Goal: Task Accomplishment & Management: Manage account settings

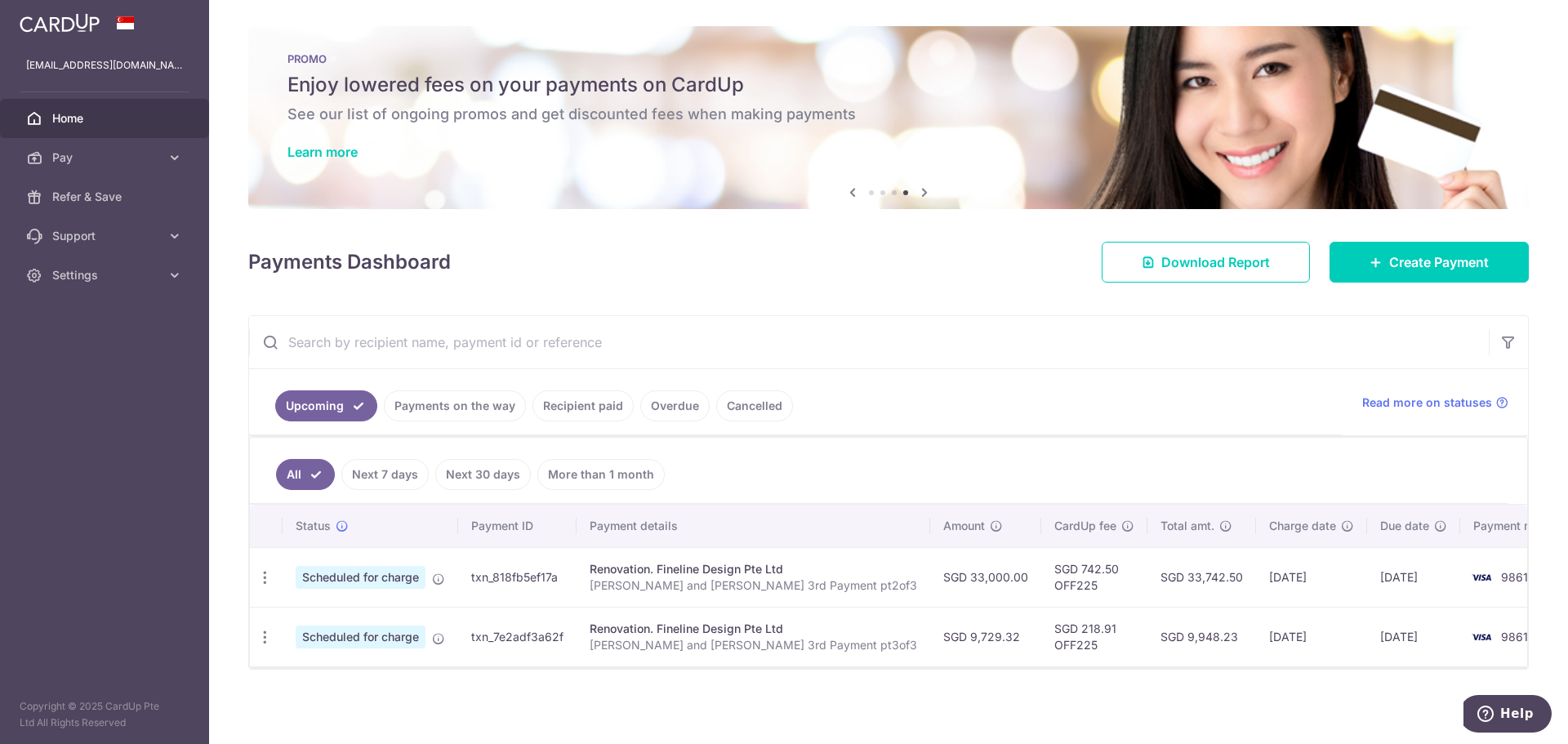
click at [474, 410] on link "Payments on the way" at bounding box center [455, 405] width 142 height 31
click at [570, 415] on link "Recipient paid" at bounding box center [583, 405] width 101 height 31
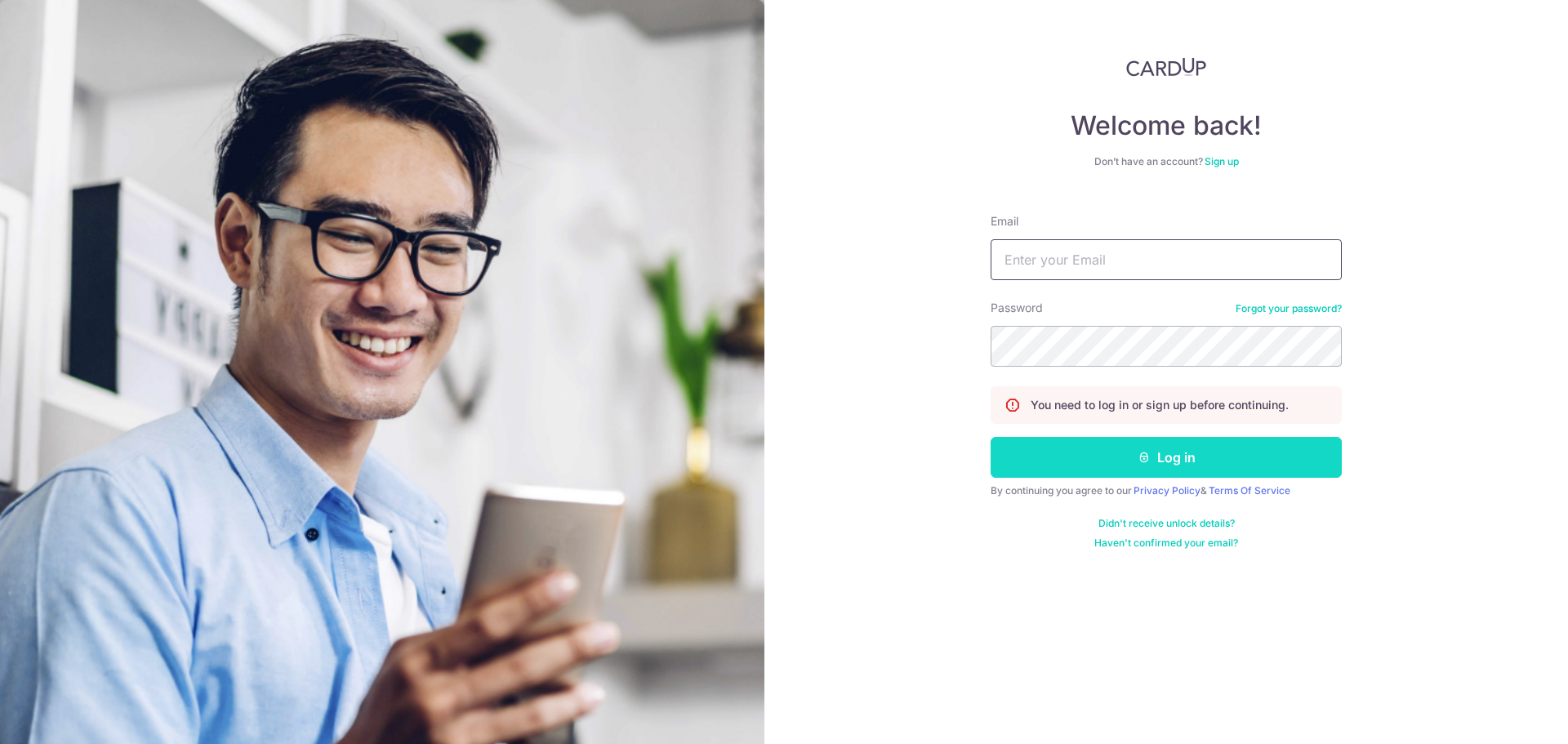
type input "[EMAIL_ADDRESS][DOMAIN_NAME]"
click at [1106, 458] on button "Log in" at bounding box center [1166, 456] width 351 height 41
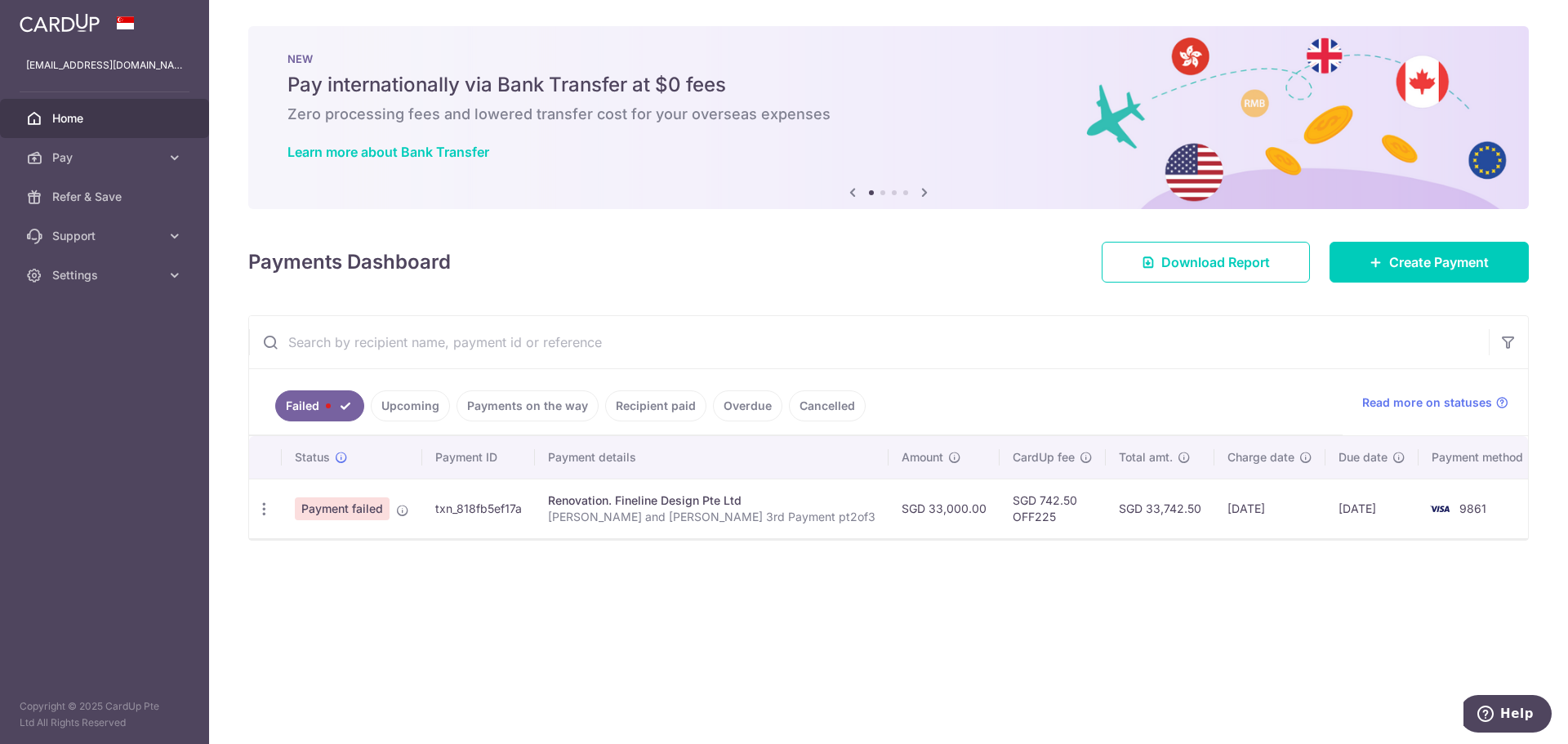
click at [681, 402] on link "Recipient paid" at bounding box center [656, 405] width 101 height 31
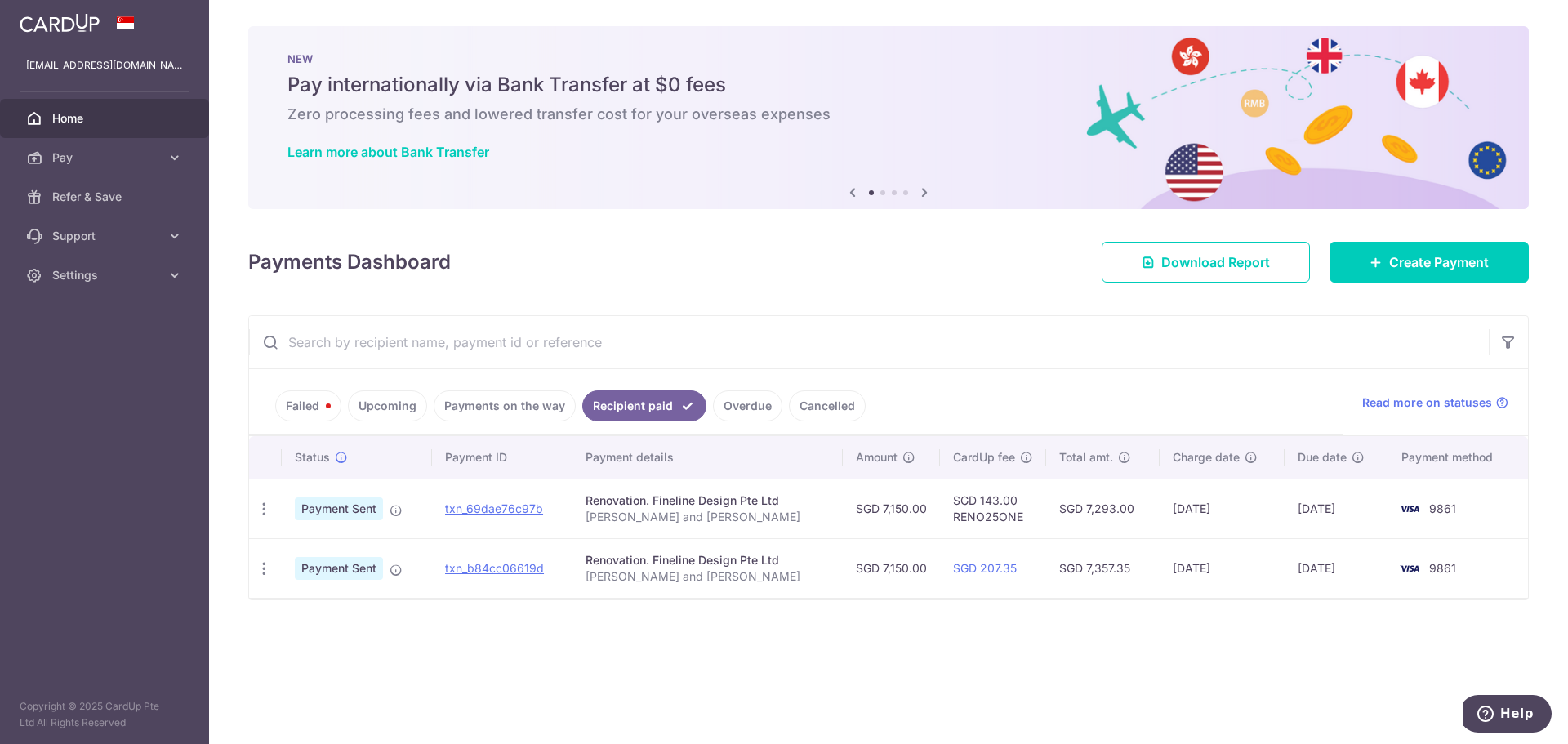
click at [482, 415] on link "Payments on the way" at bounding box center [504, 405] width 142 height 31
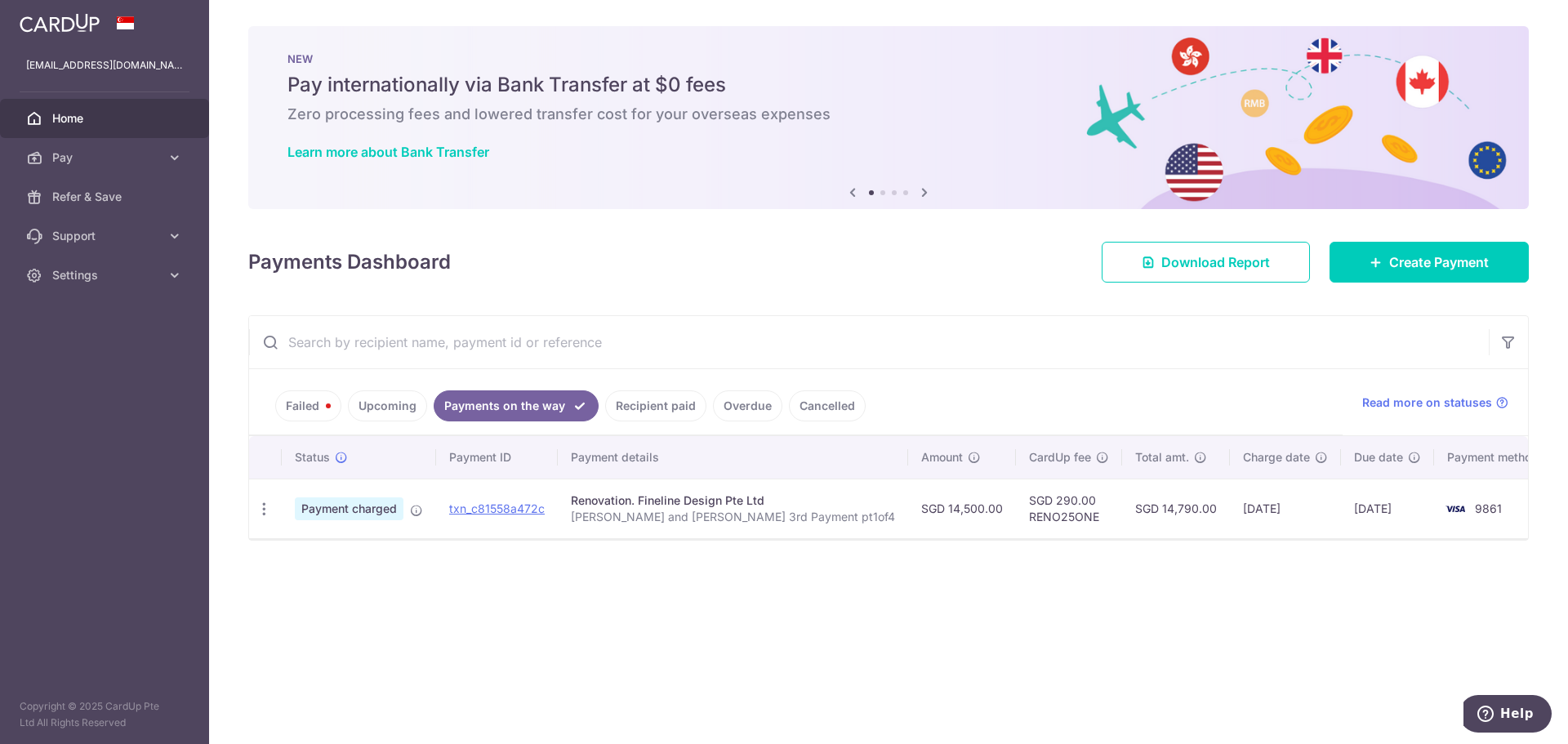
click at [399, 413] on link "Upcoming" at bounding box center [387, 405] width 79 height 31
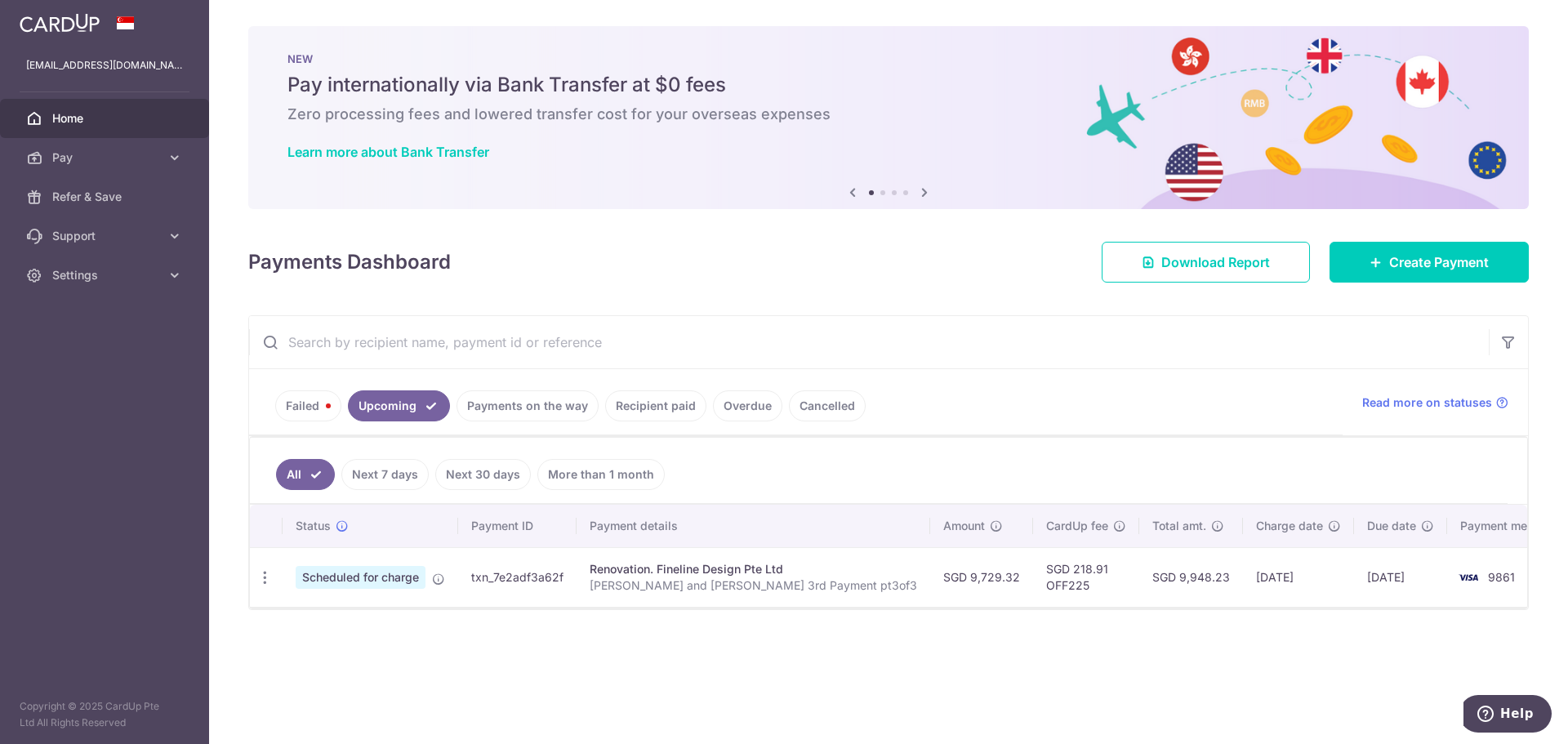
click at [313, 415] on link "Failed" at bounding box center [308, 405] width 66 height 31
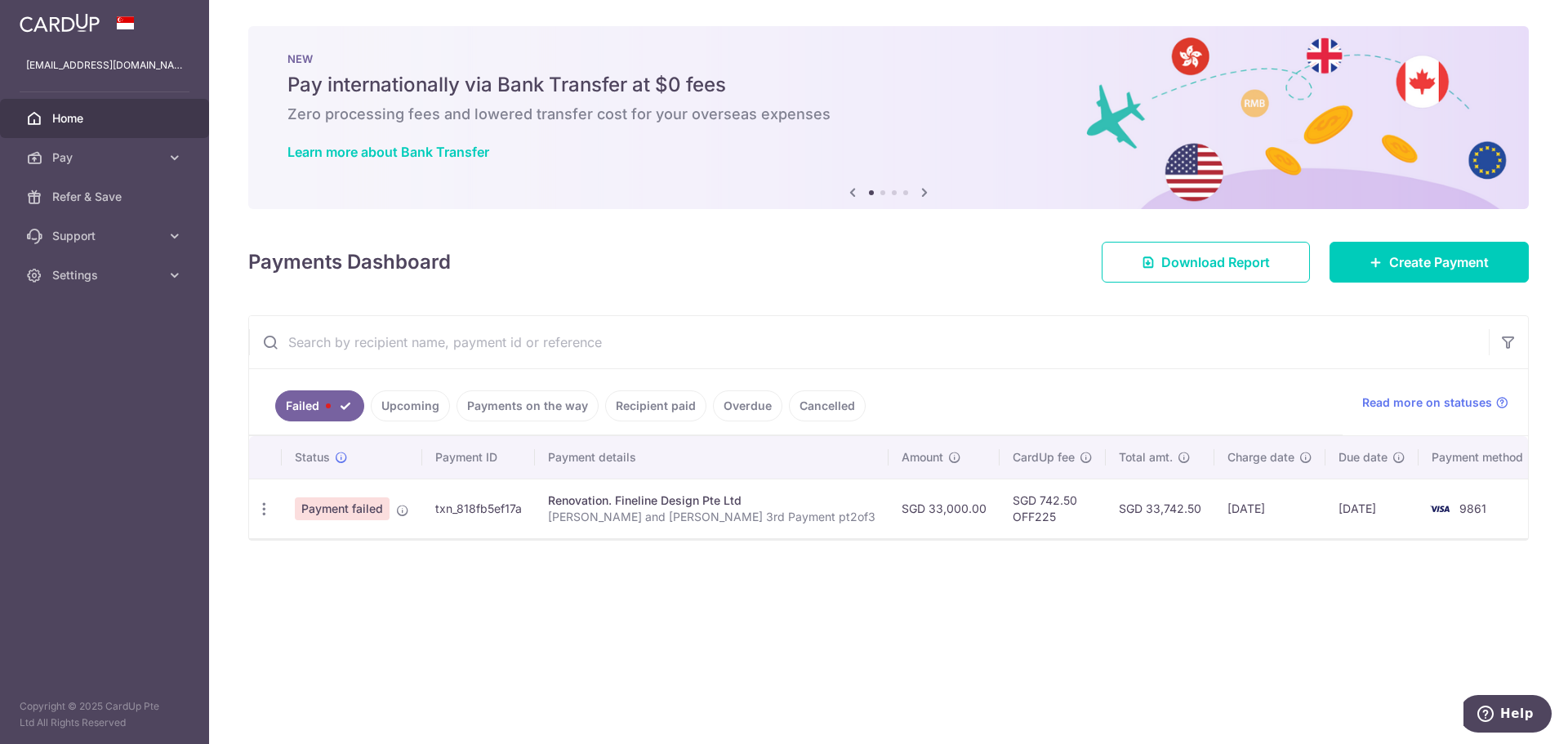
click at [633, 399] on link "Recipient paid" at bounding box center [656, 405] width 101 height 31
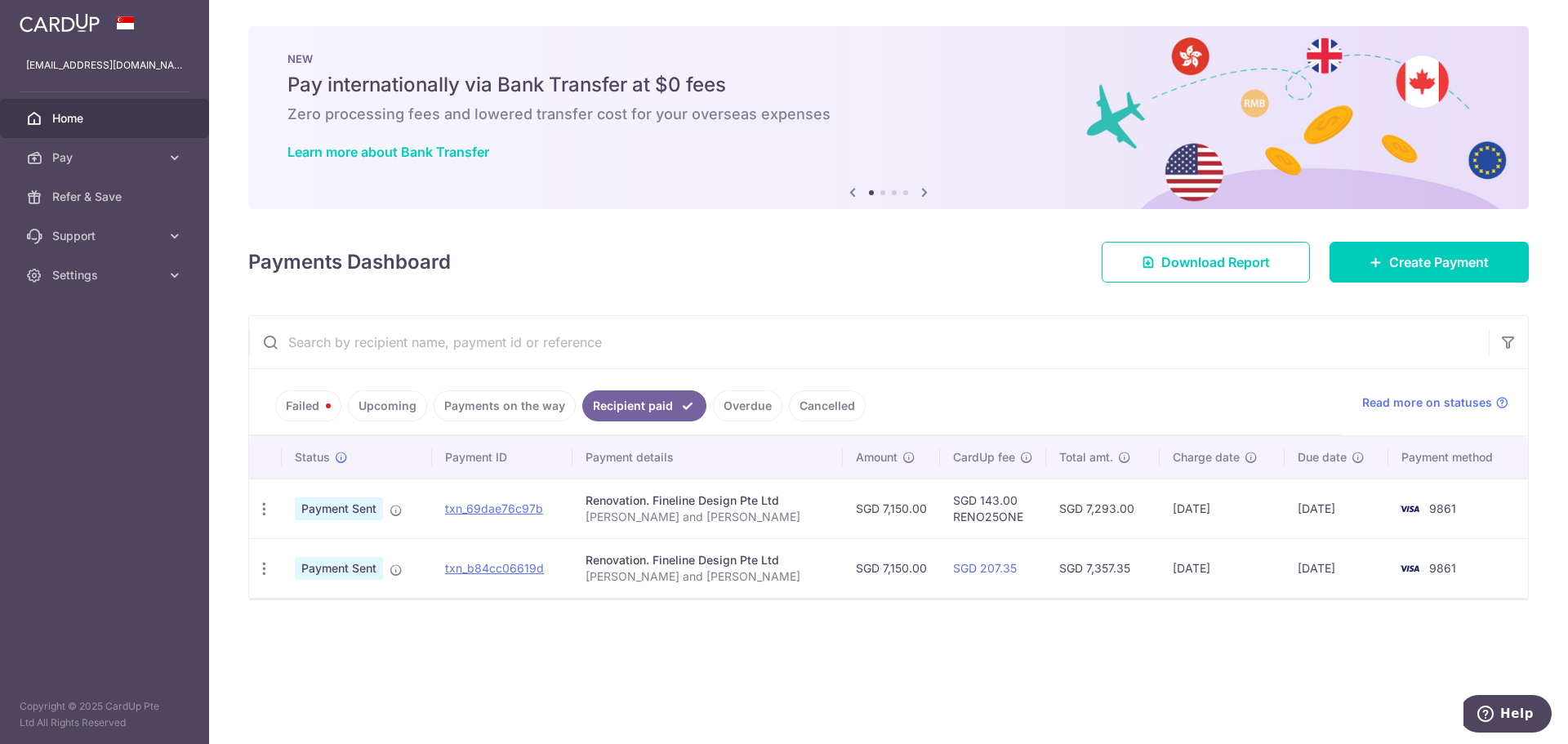
click at [476, 401] on link "Payments on the way" at bounding box center [504, 405] width 142 height 31
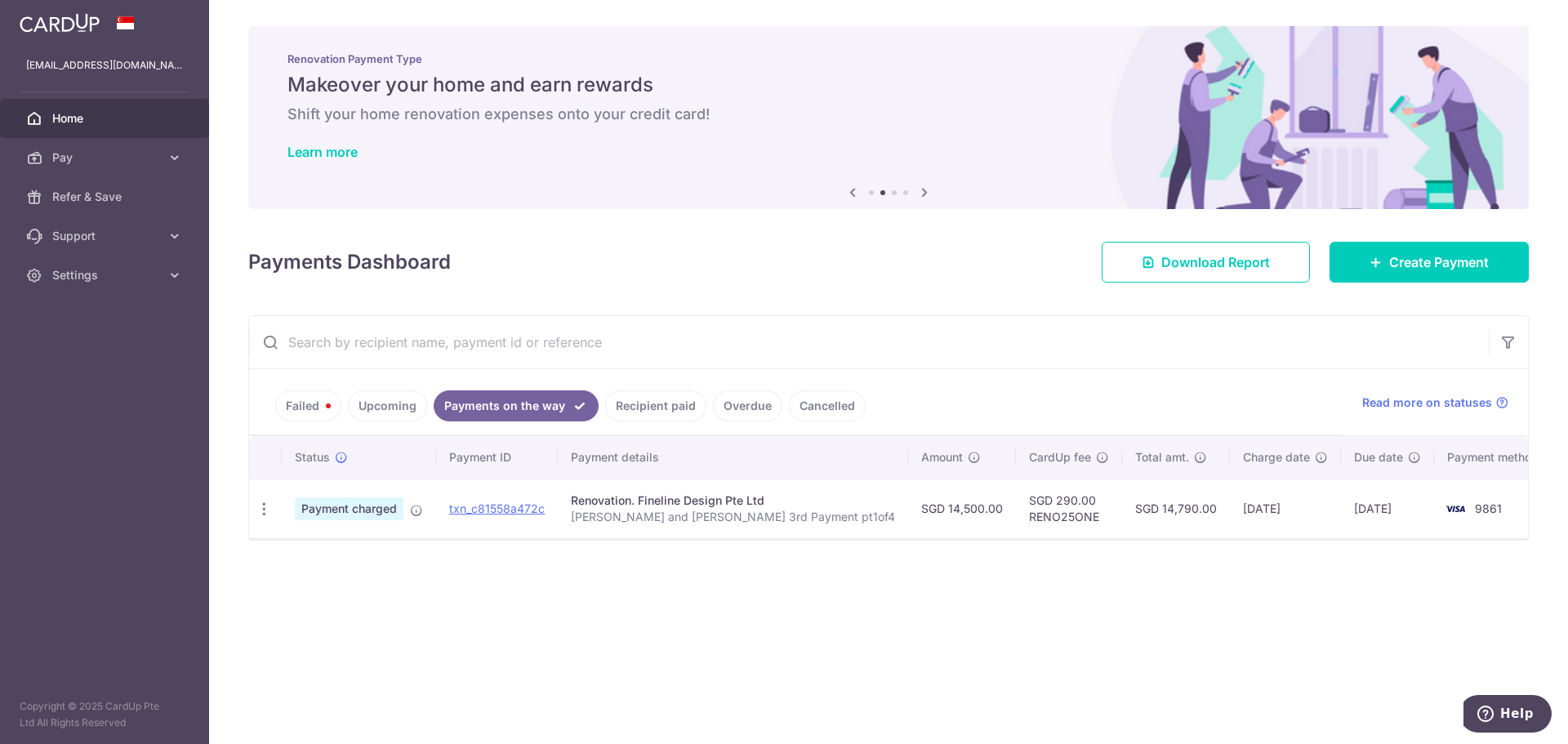
click at [303, 400] on link "Failed" at bounding box center [308, 405] width 66 height 31
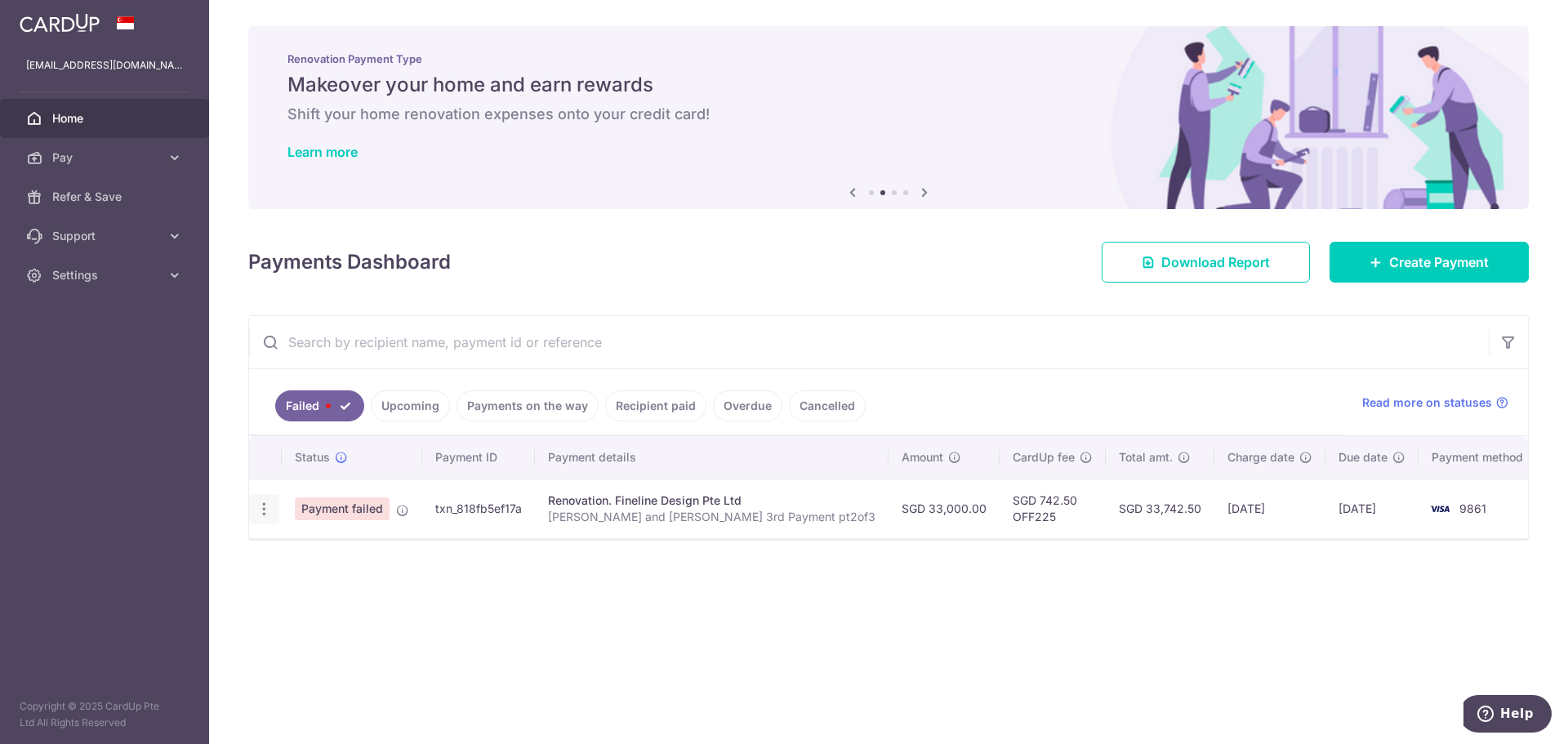
click at [268, 514] on icon "button" at bounding box center [264, 508] width 17 height 17
click at [321, 544] on span "Update payment" at bounding box center [351, 554] width 111 height 20
radio input "true"
type input "33,000.00"
type input "Laura and Danial 3rd Payment pt2of3"
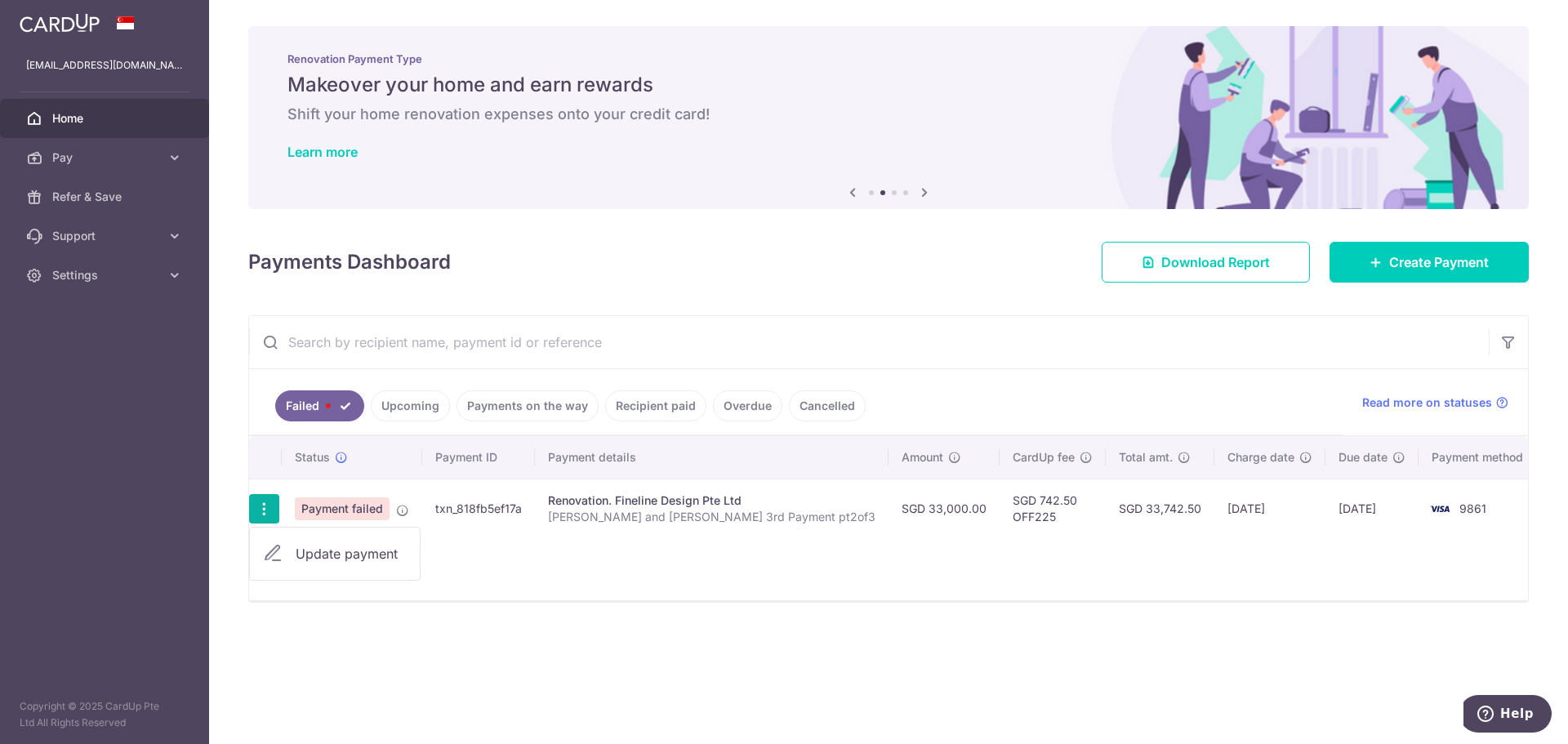
type input "3rd with VO1 and Electrical pt2of4"
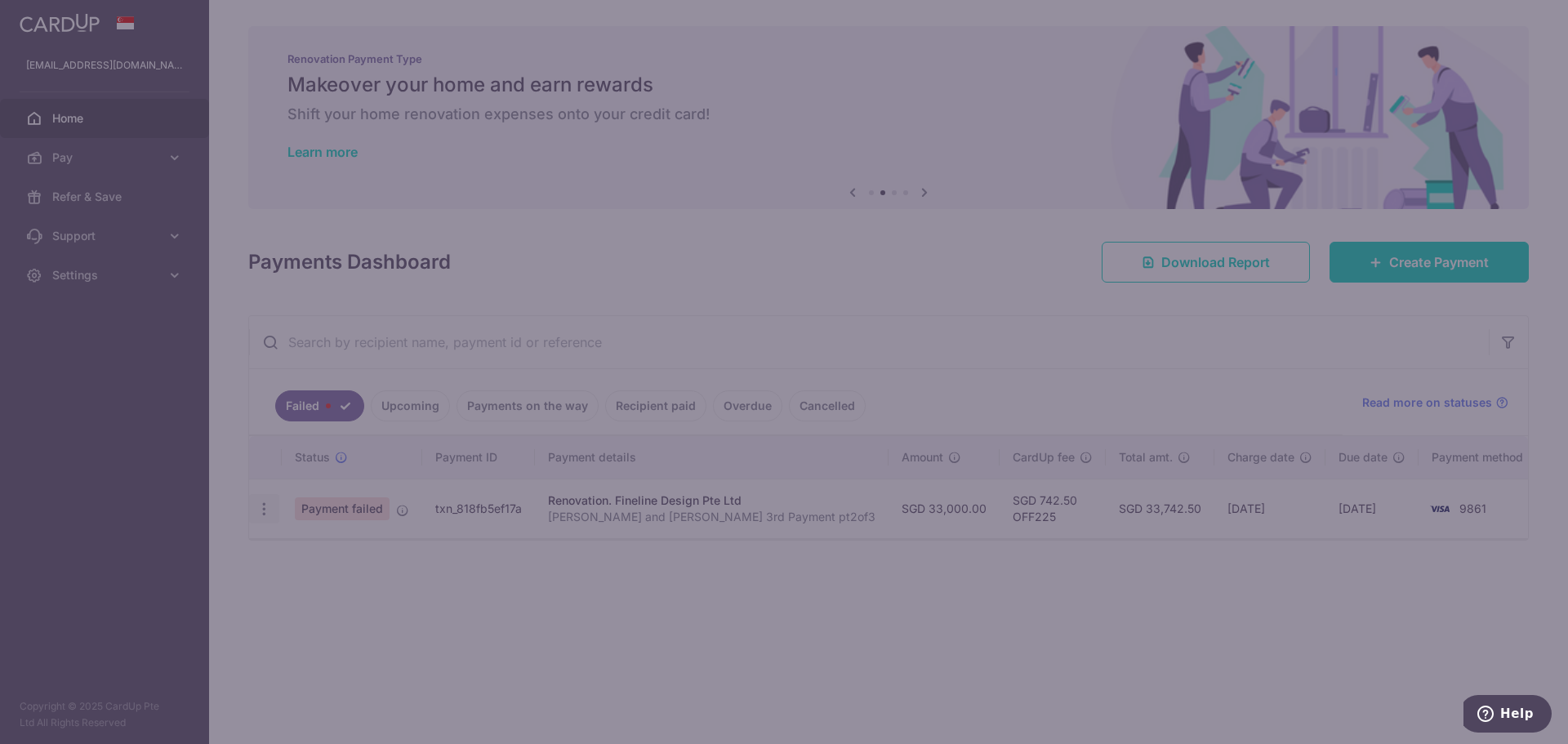
type input "OFF225"
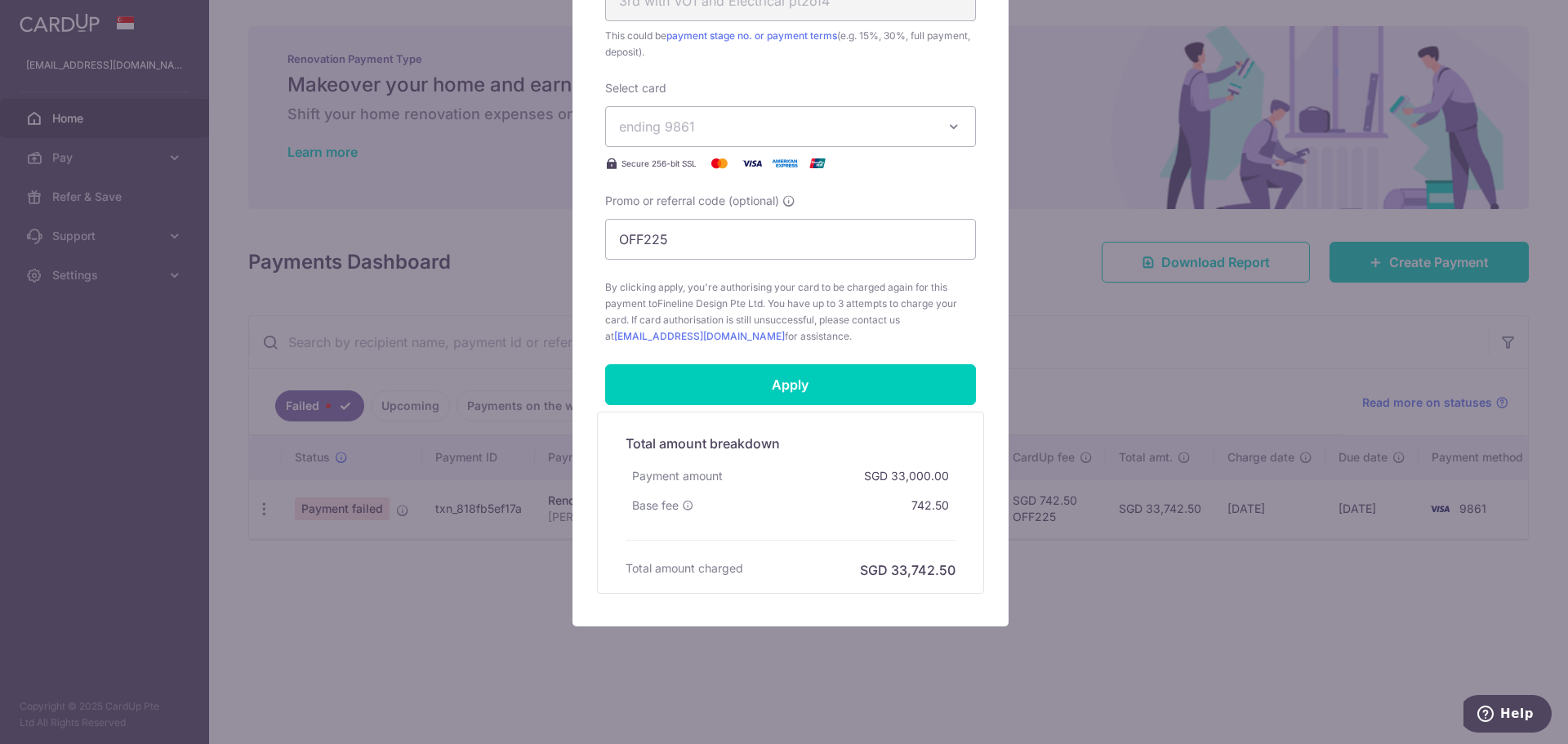
scroll to position [703, 0]
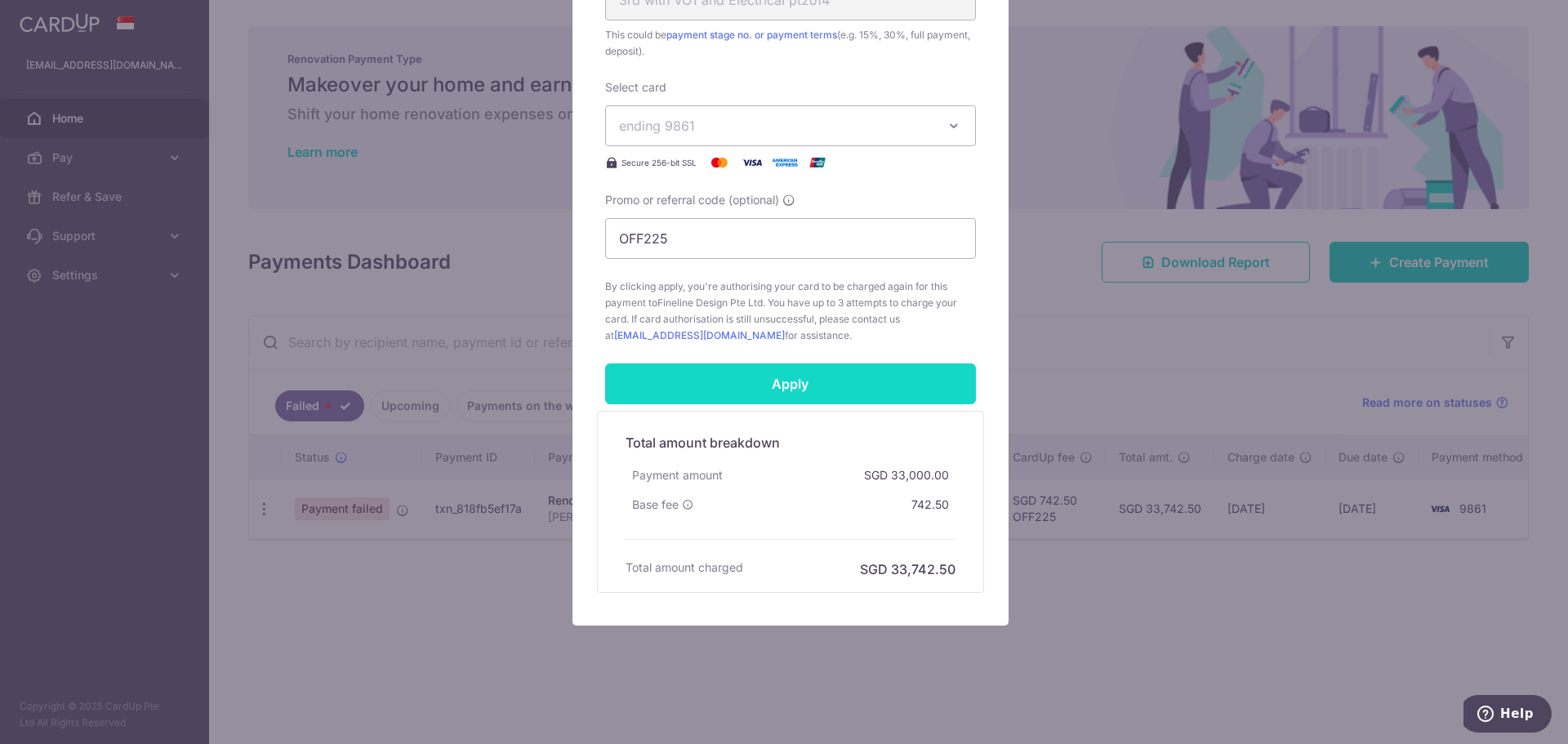
click at [895, 373] on input "Apply" at bounding box center [791, 383] width 371 height 41
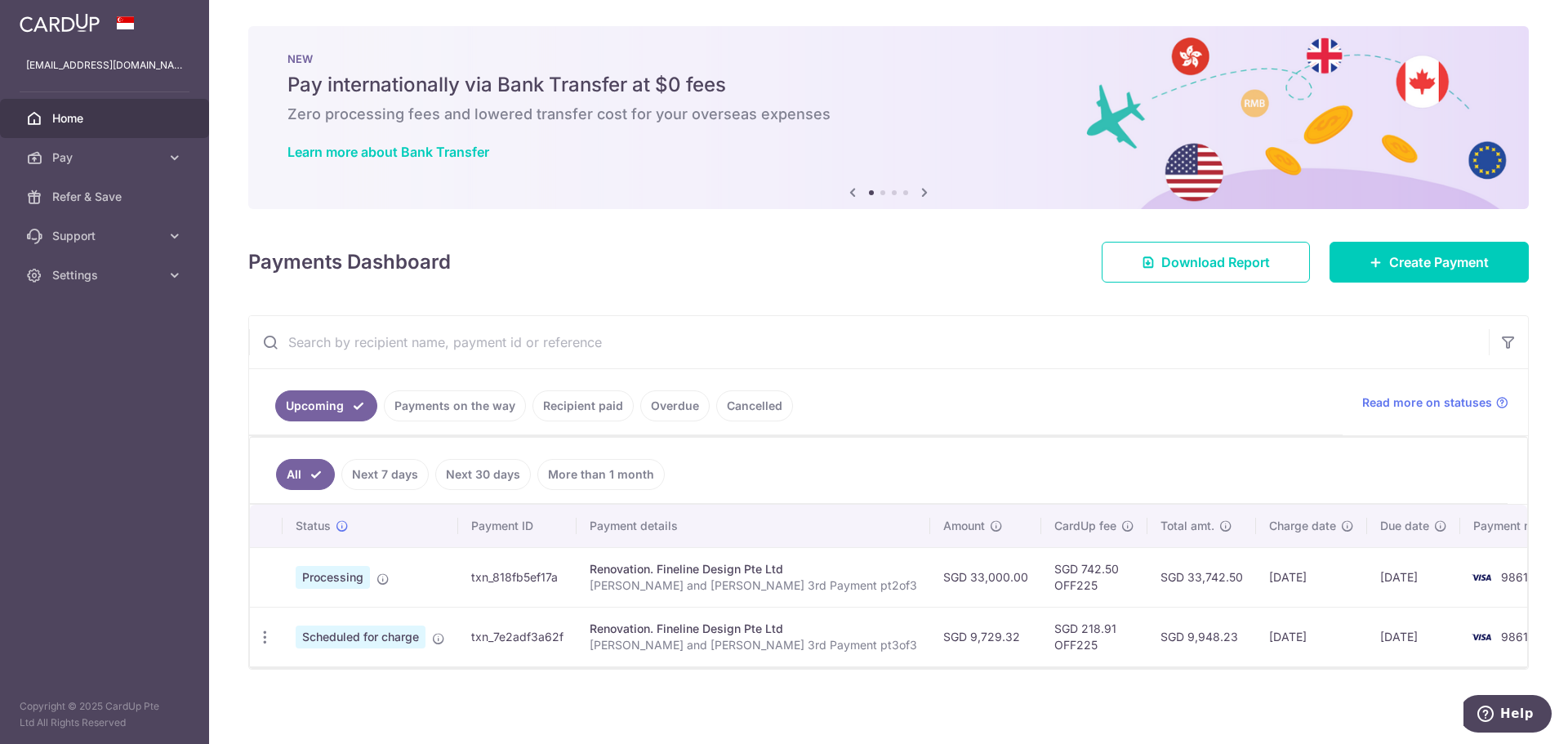
click at [459, 408] on link "Payments on the way" at bounding box center [455, 405] width 142 height 31
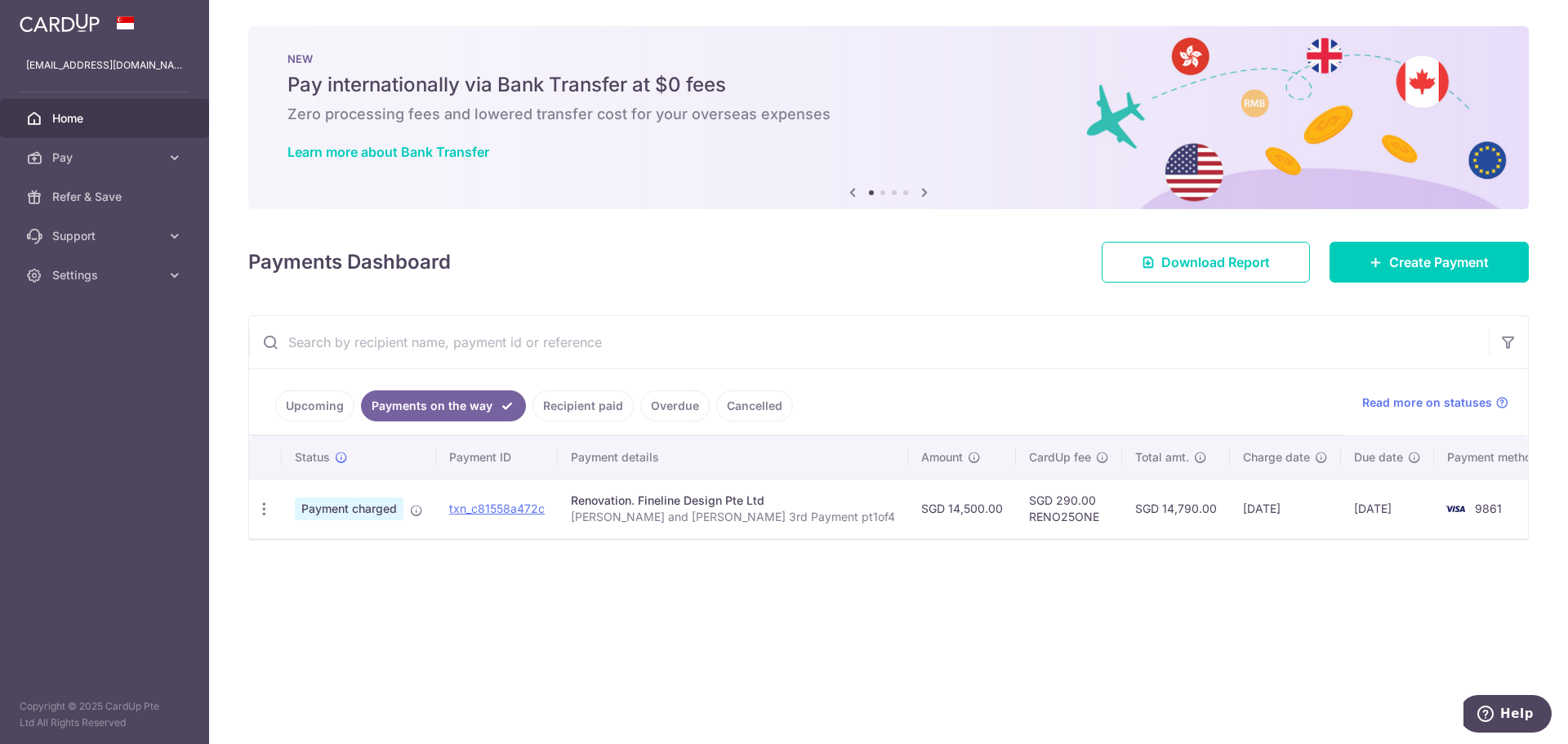
click at [321, 417] on link "Upcoming" at bounding box center [315, 405] width 79 height 31
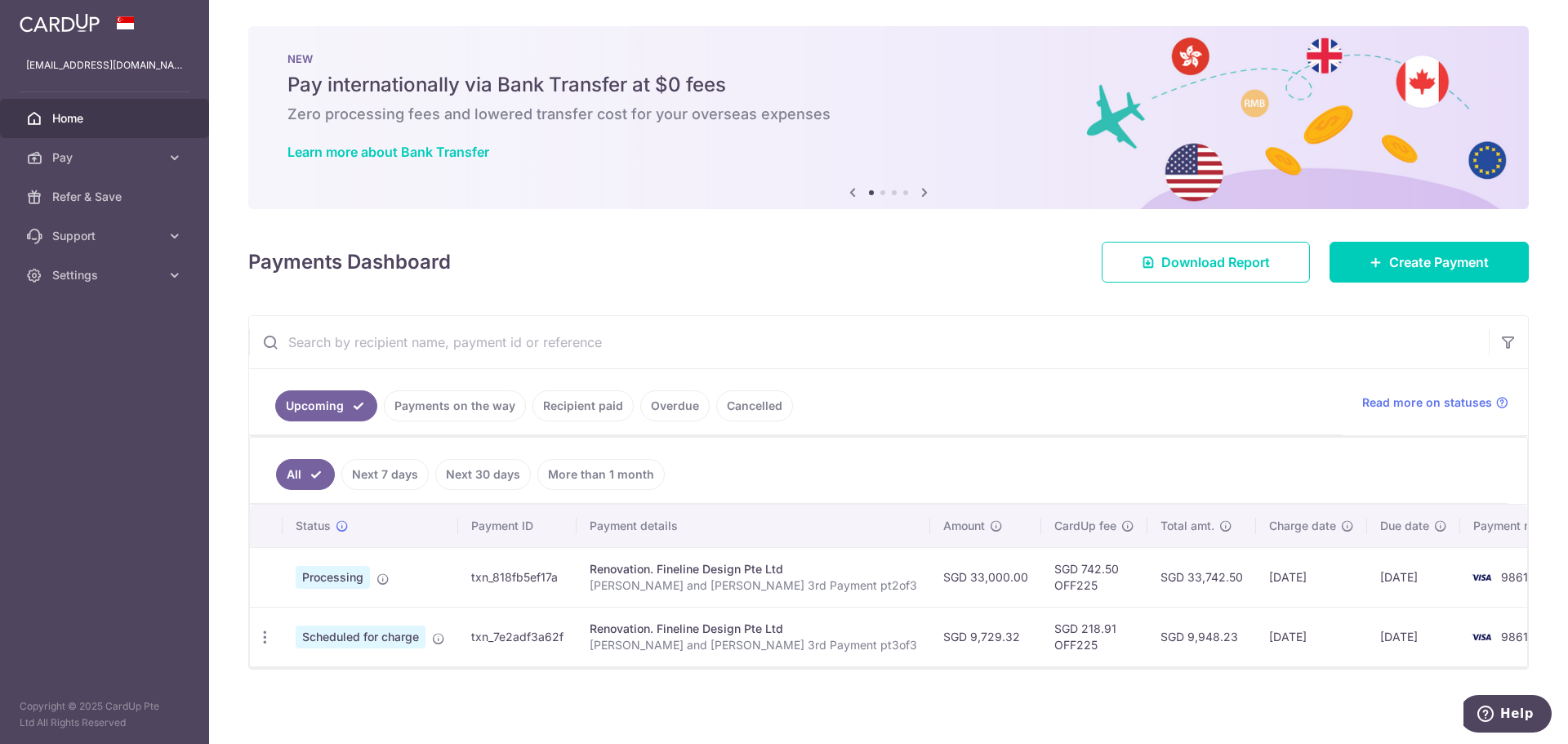
click at [456, 406] on link "Payments on the way" at bounding box center [455, 405] width 142 height 31
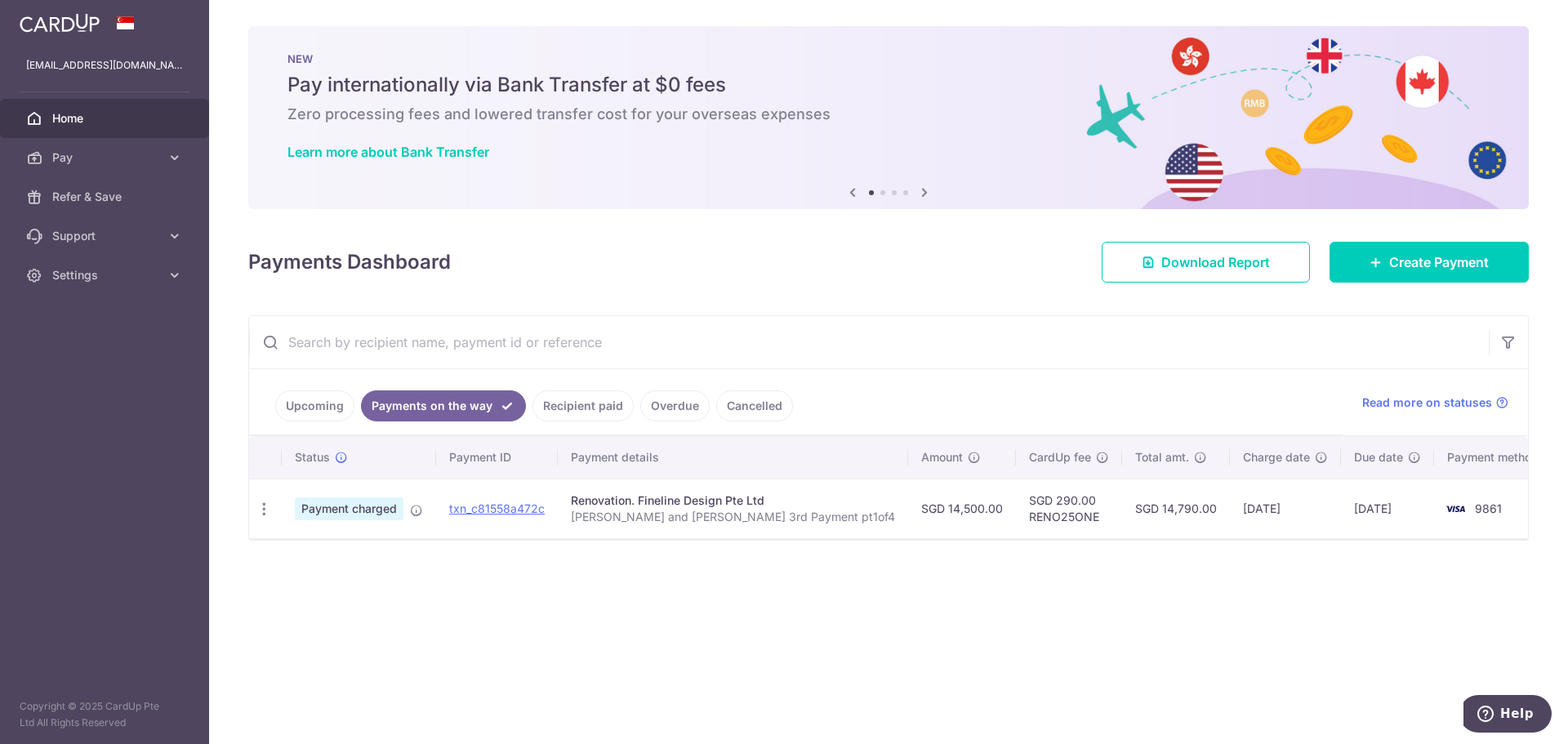
click at [312, 405] on link "Upcoming" at bounding box center [315, 405] width 79 height 31
